Goal: Task Accomplishment & Management: Manage account settings

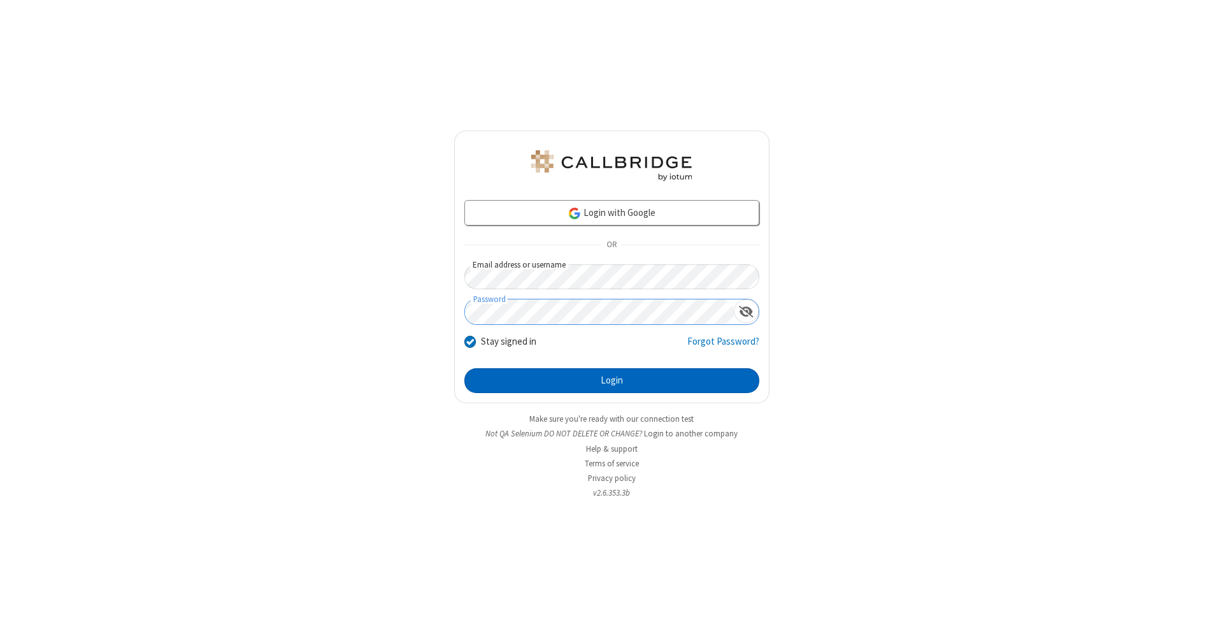
click at [612, 381] on button "Login" at bounding box center [611, 380] width 295 height 25
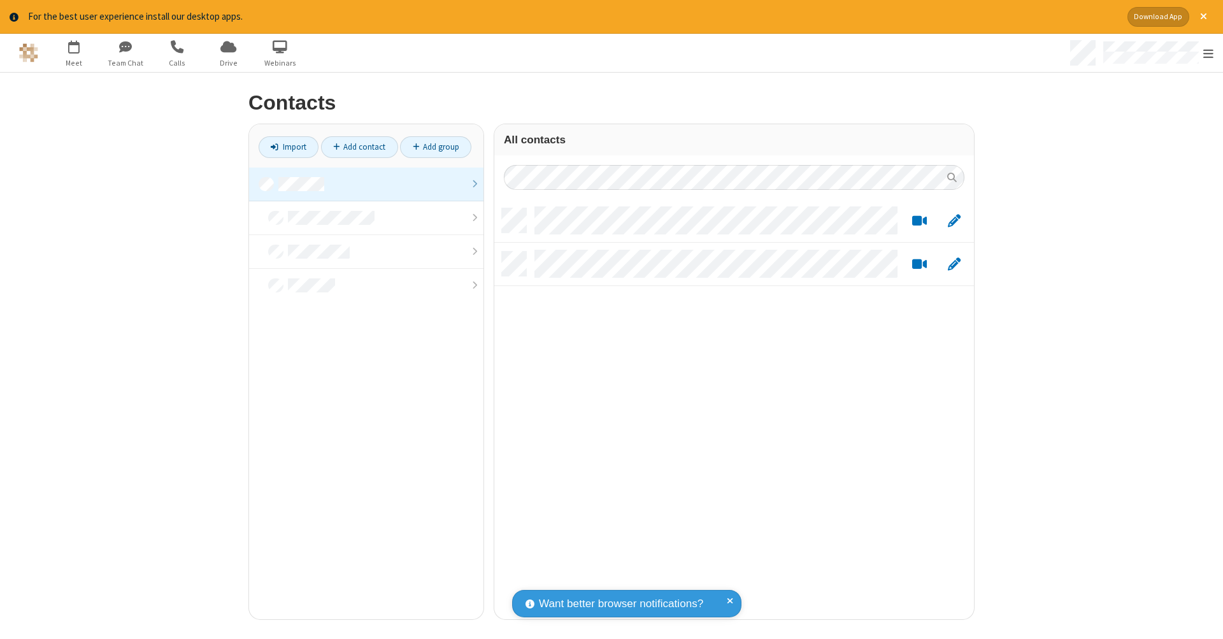
scroll to position [411, 470]
click at [366, 184] on link at bounding box center [366, 185] width 234 height 34
click at [359, 147] on link "Add contact" at bounding box center [359, 147] width 77 height 22
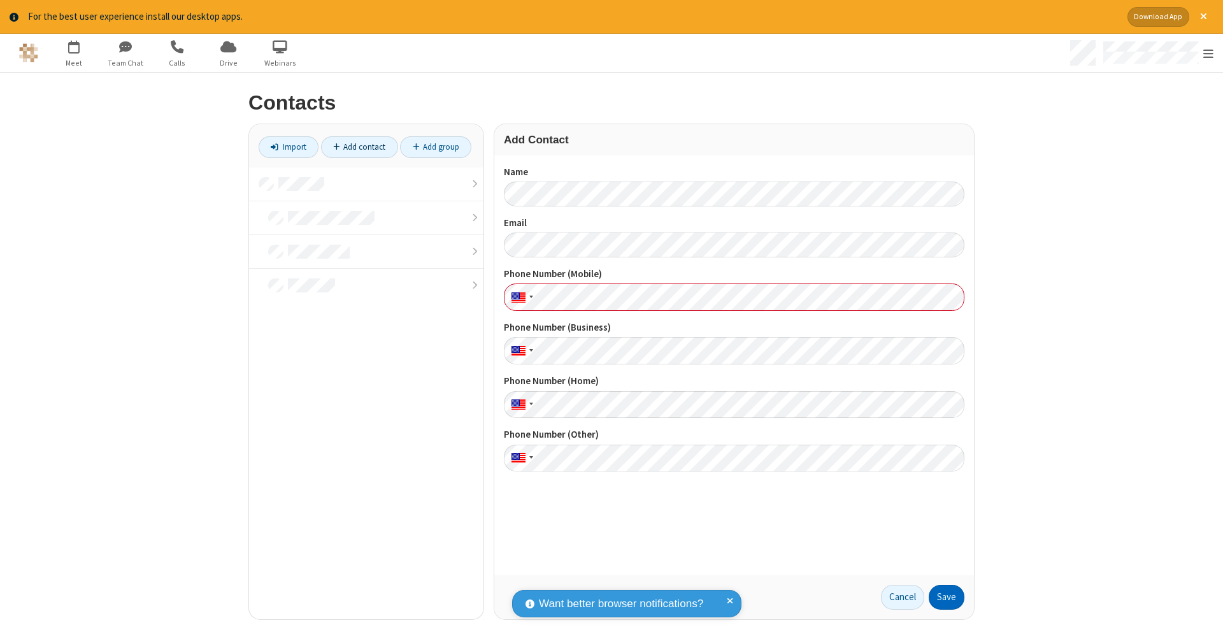
click at [947, 597] on button "Save" at bounding box center [947, 597] width 36 height 25
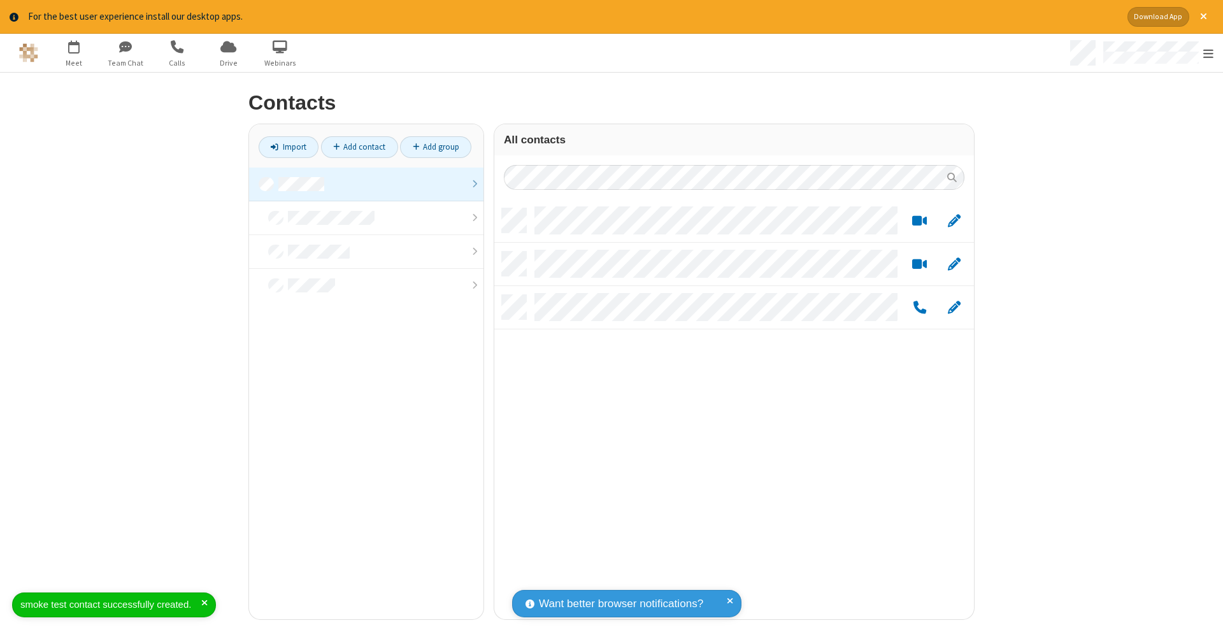
scroll to position [411, 470]
